Goal: Transaction & Acquisition: Purchase product/service

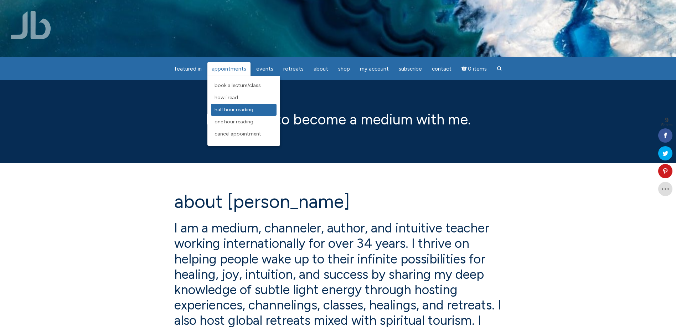
click at [233, 106] on link "Half Hour Reading" at bounding box center [244, 110] width 66 height 12
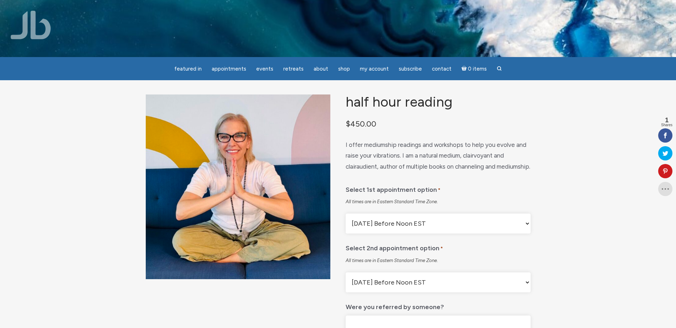
click at [41, 27] on img at bounding box center [31, 25] width 40 height 29
